Goal: Transaction & Acquisition: Download file/media

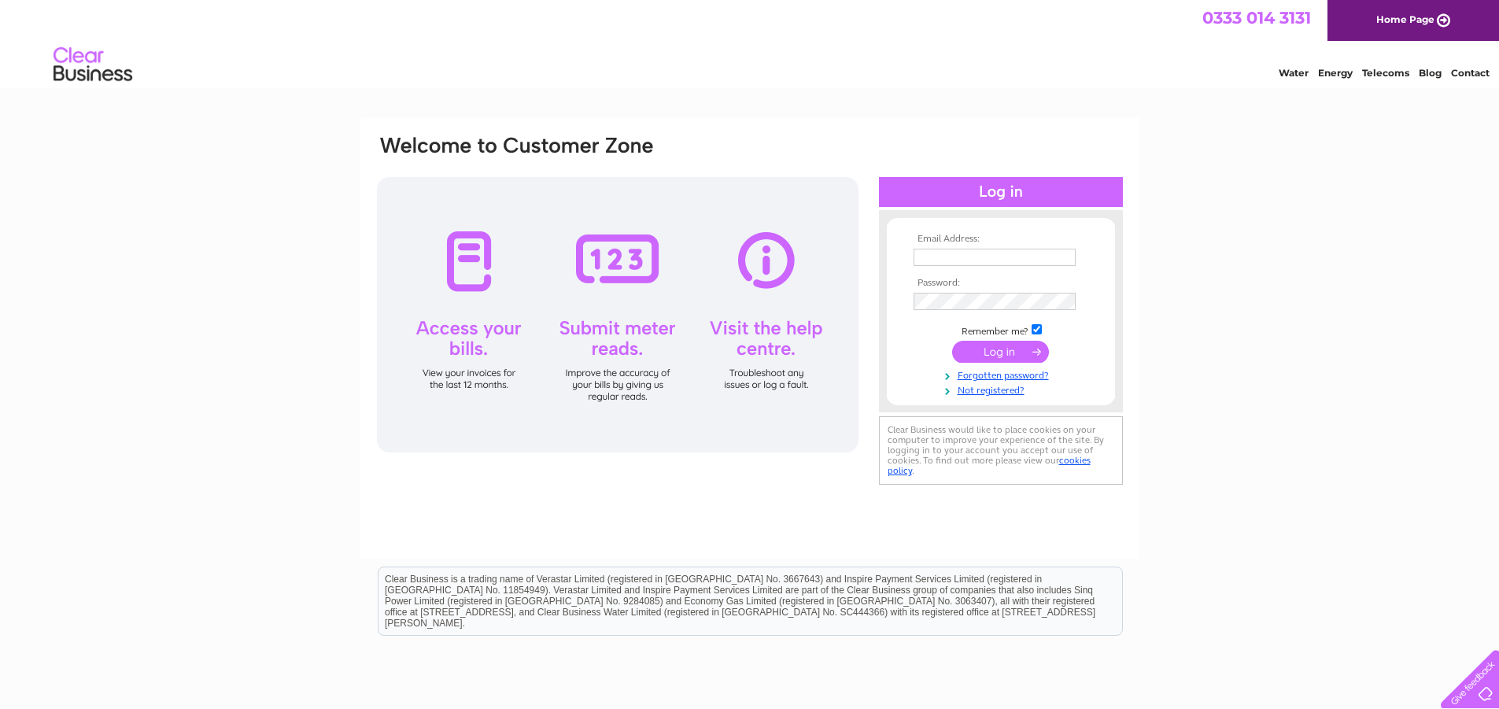
click at [1005, 267] on td at bounding box center [1000, 257] width 183 height 25
drag, startPoint x: 1003, startPoint y: 259, endPoint x: 996, endPoint y: 250, distance: 11.2
click at [999, 258] on input "text" at bounding box center [995, 258] width 164 height 19
type input "[EMAIL_ADDRESS][DOMAIN_NAME]"
click at [1012, 341] on td at bounding box center [1000, 352] width 183 height 30
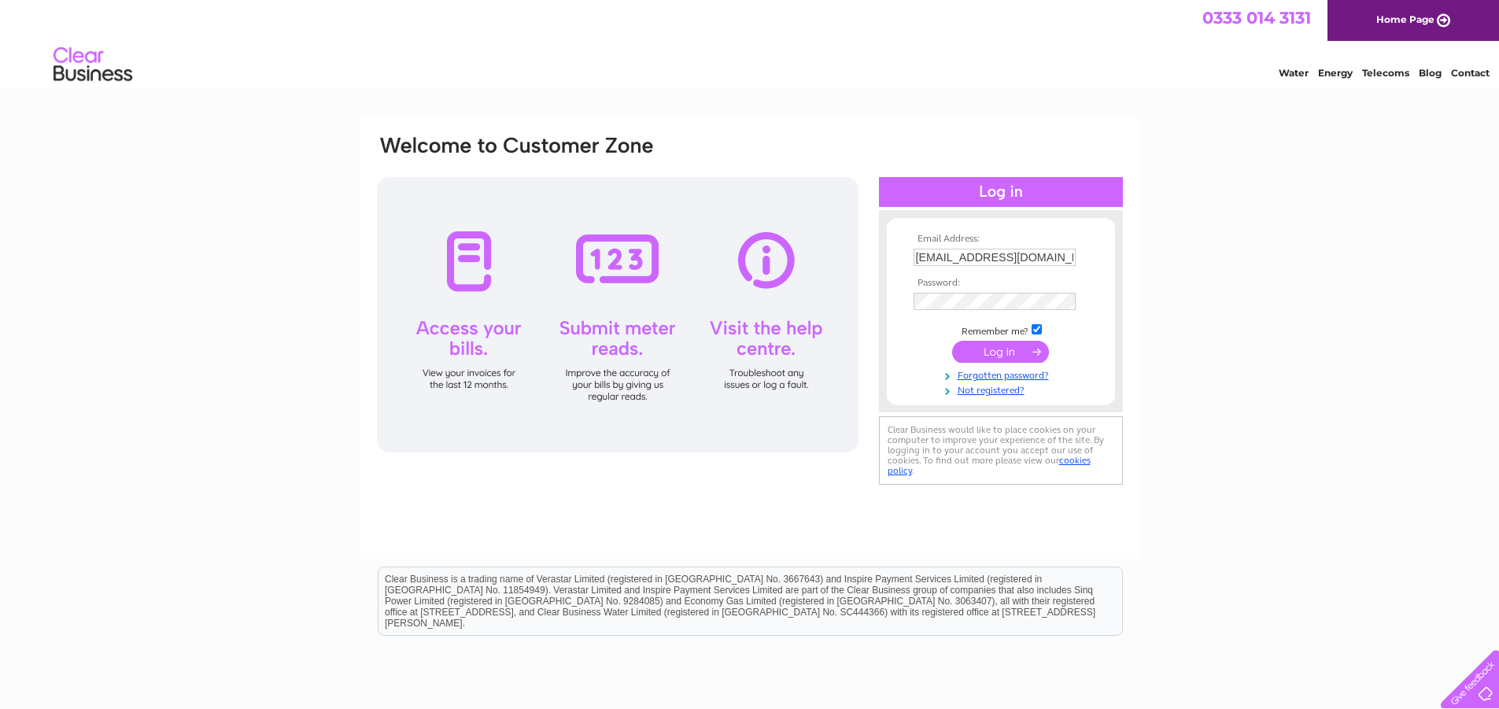
click at [1020, 350] on input "submit" at bounding box center [1000, 352] width 97 height 22
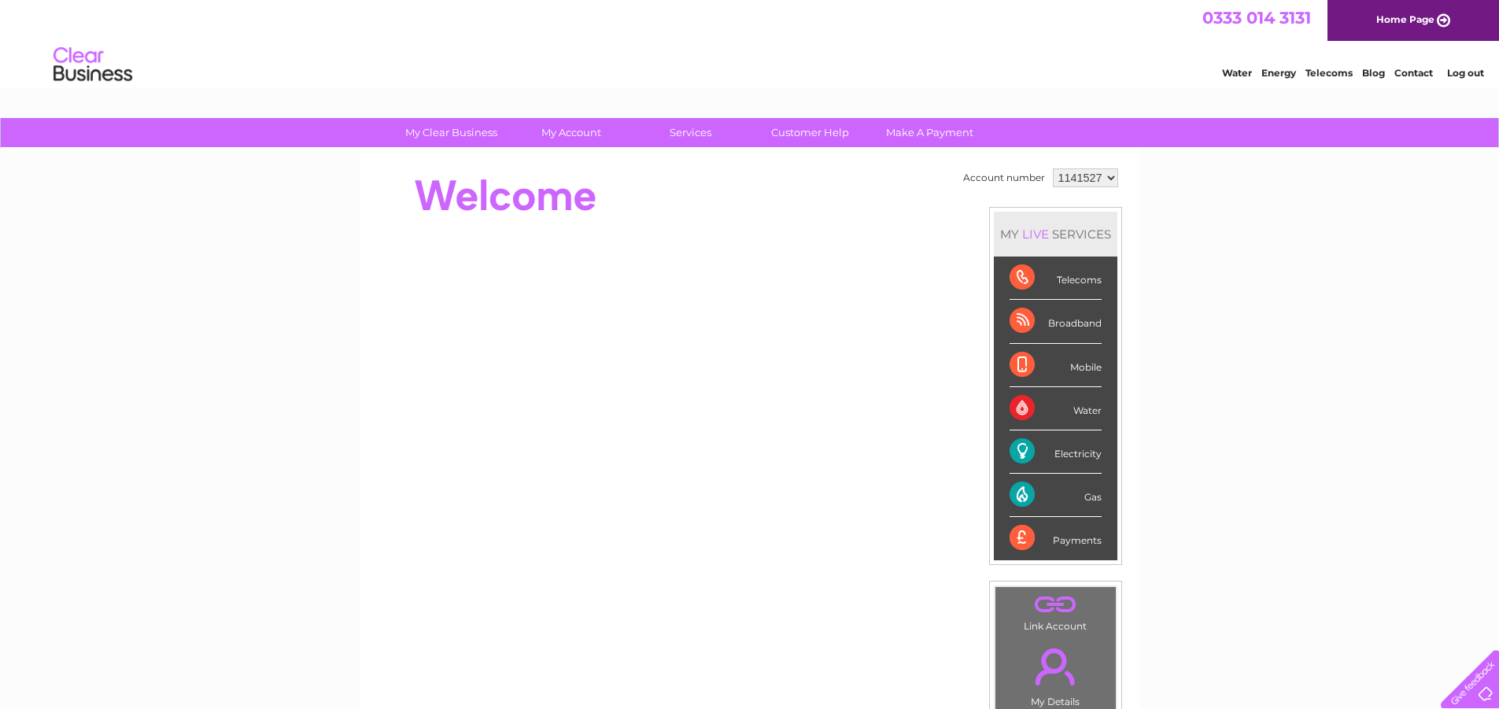
click at [1077, 445] on div "Electricity" at bounding box center [1055, 451] width 92 height 43
click at [1013, 455] on div "Electricity" at bounding box center [1055, 451] width 92 height 43
click at [1020, 451] on div "Electricity" at bounding box center [1055, 451] width 92 height 43
click at [1018, 501] on div "Gas" at bounding box center [1055, 495] width 92 height 43
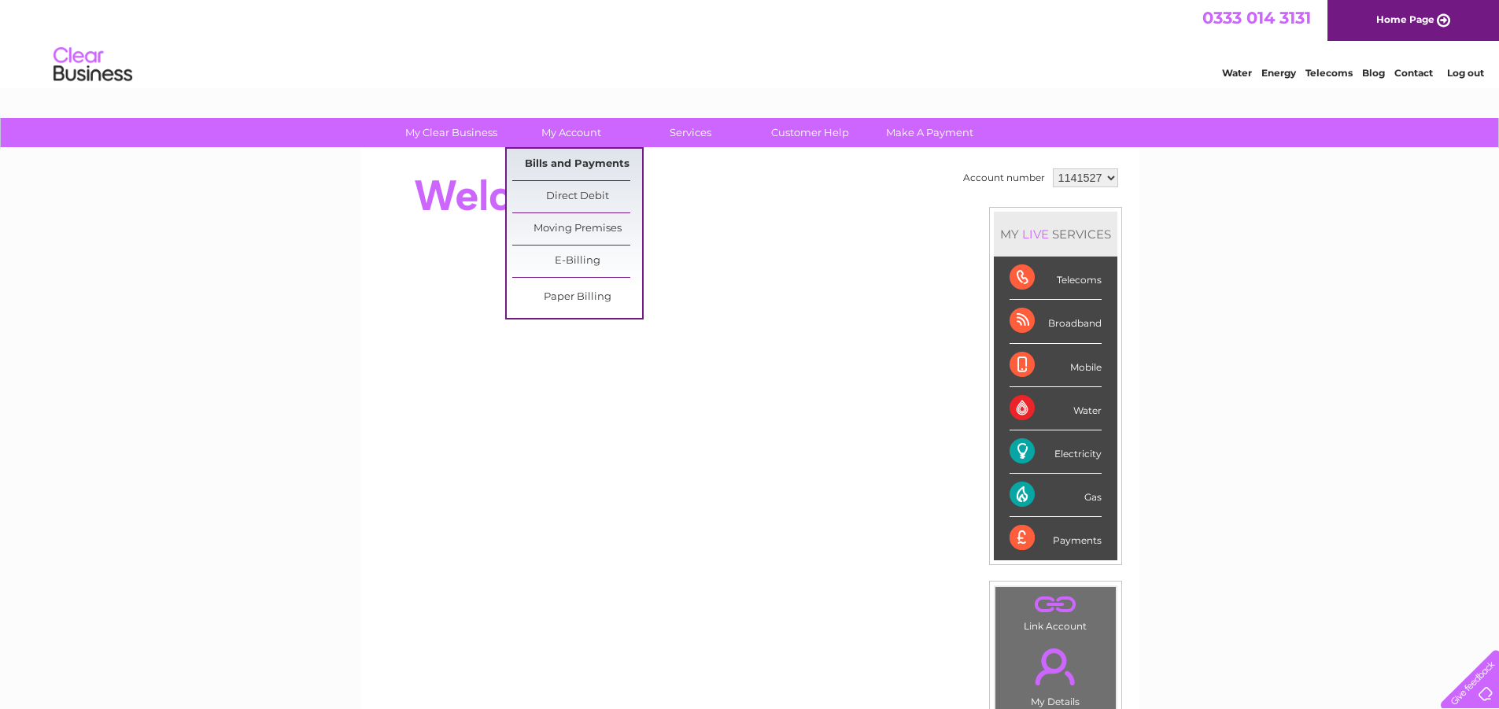
click at [607, 179] on link "Bills and Payments" at bounding box center [577, 164] width 130 height 31
click at [609, 163] on link "Bills and Payments" at bounding box center [577, 164] width 130 height 31
click at [573, 162] on link "Bills and Payments" at bounding box center [577, 164] width 130 height 31
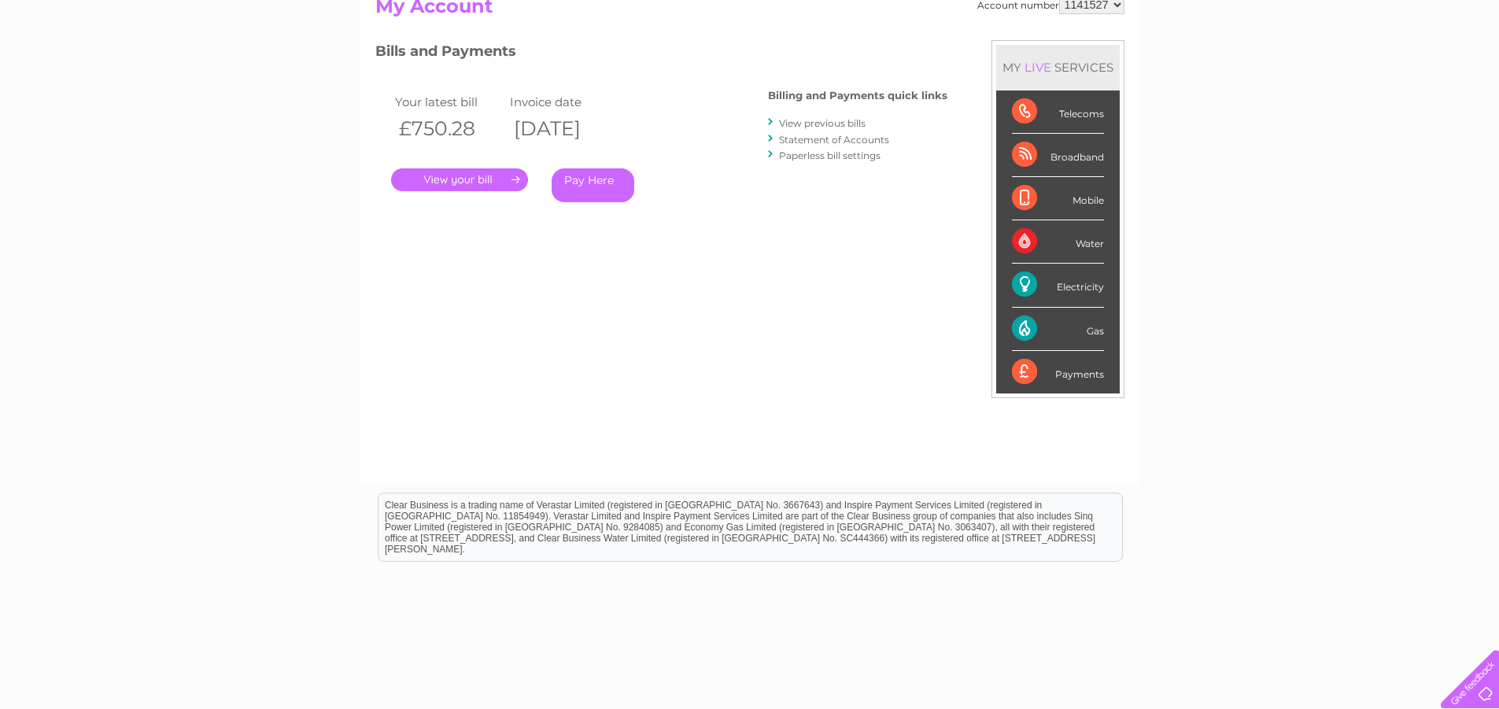
scroll to position [157, 0]
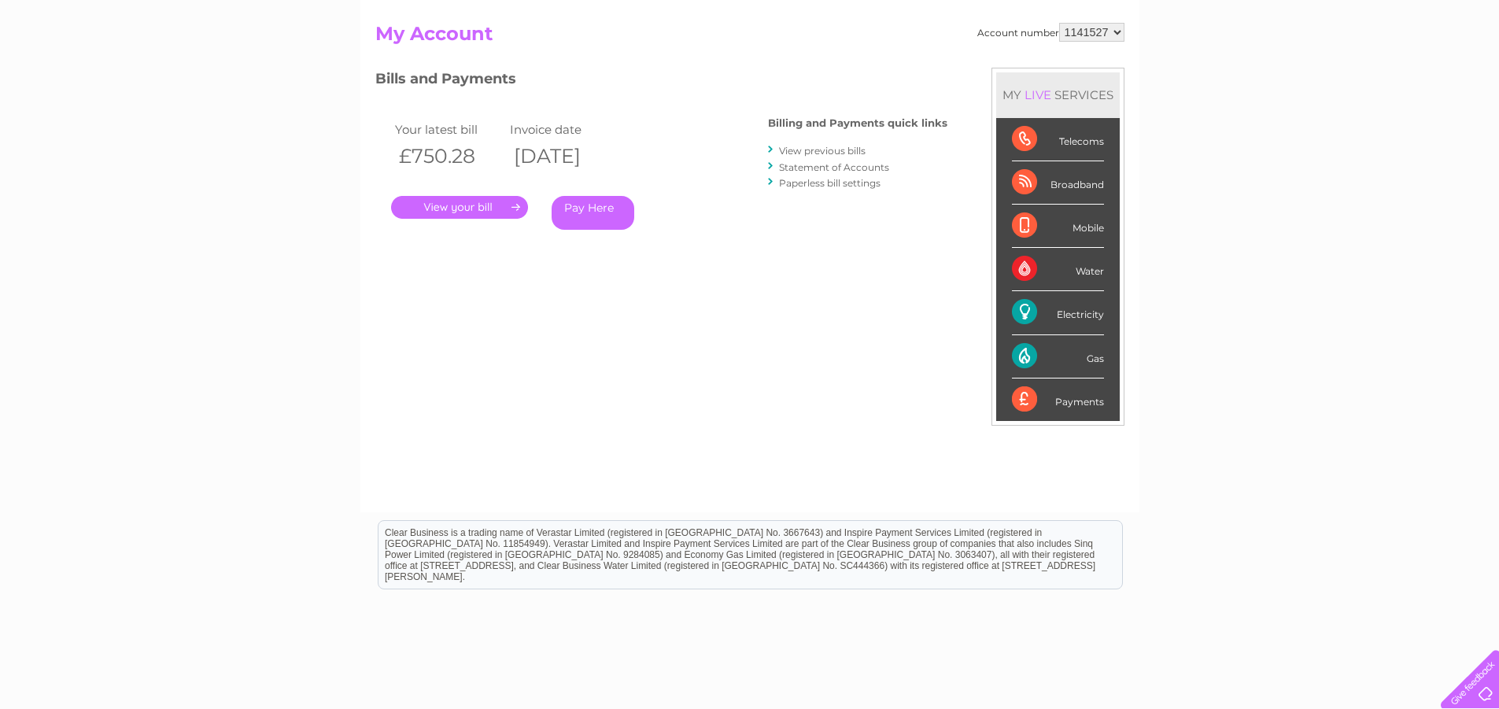
click at [832, 149] on link "View previous bills" at bounding box center [822, 151] width 87 height 12
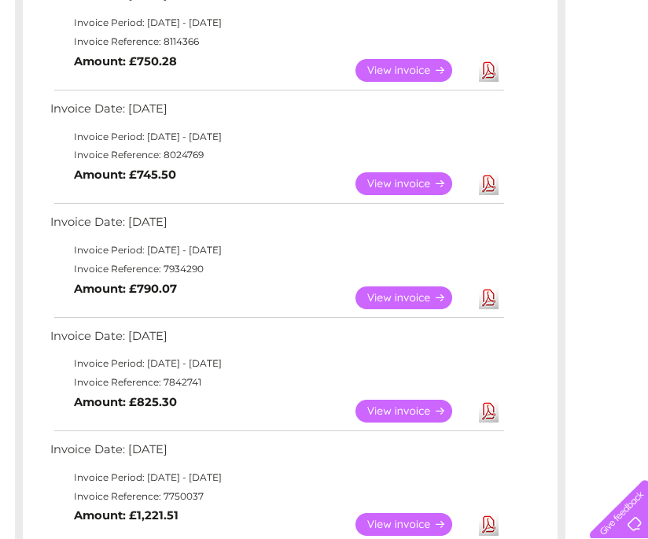
scroll to position [315, 0]
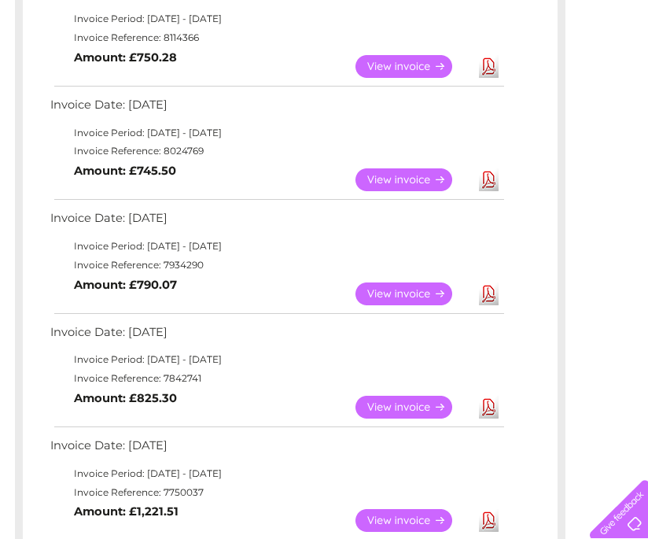
click at [484, 297] on link "Download" at bounding box center [489, 293] width 20 height 23
click at [493, 407] on link "Download" at bounding box center [489, 407] width 20 height 23
click at [493, 179] on link "Download" at bounding box center [489, 179] width 20 height 23
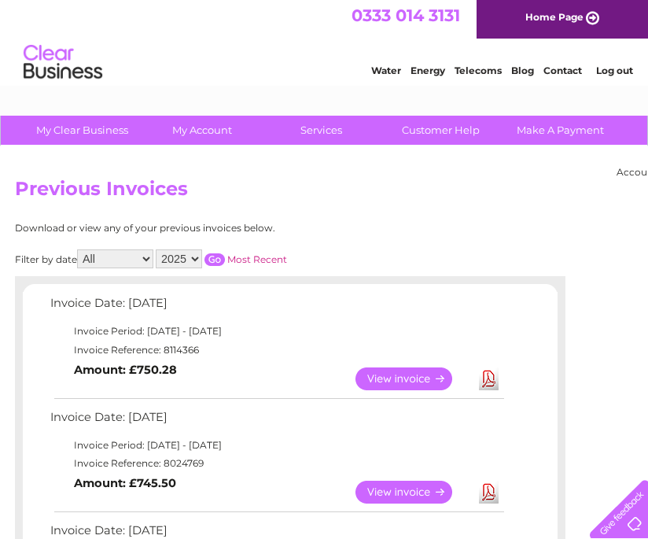
scroll to position [0, 0]
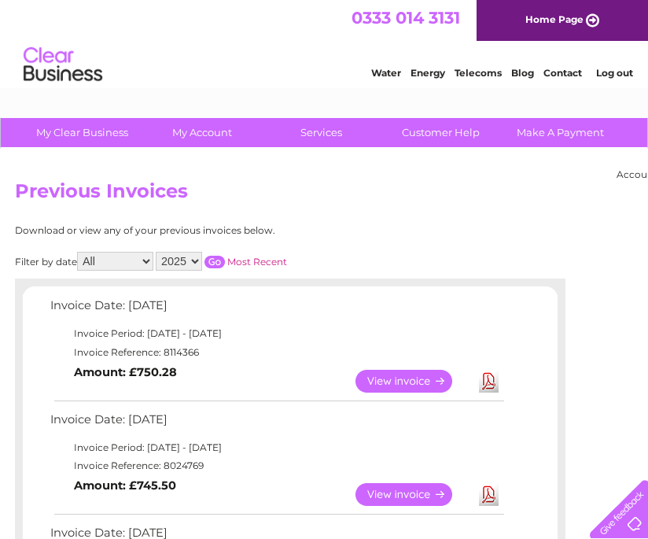
click at [492, 382] on link "Download" at bounding box center [489, 381] width 20 height 23
